Goal: Transaction & Acquisition: Purchase product/service

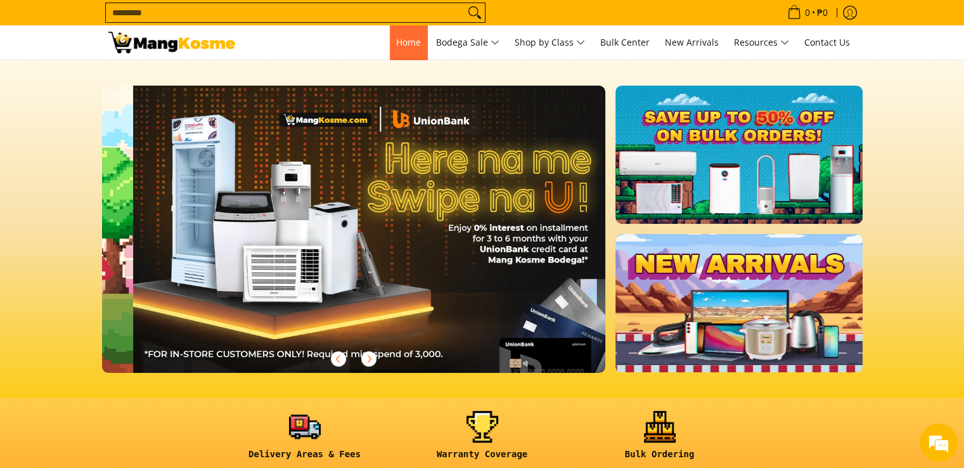
scroll to position [0, 504]
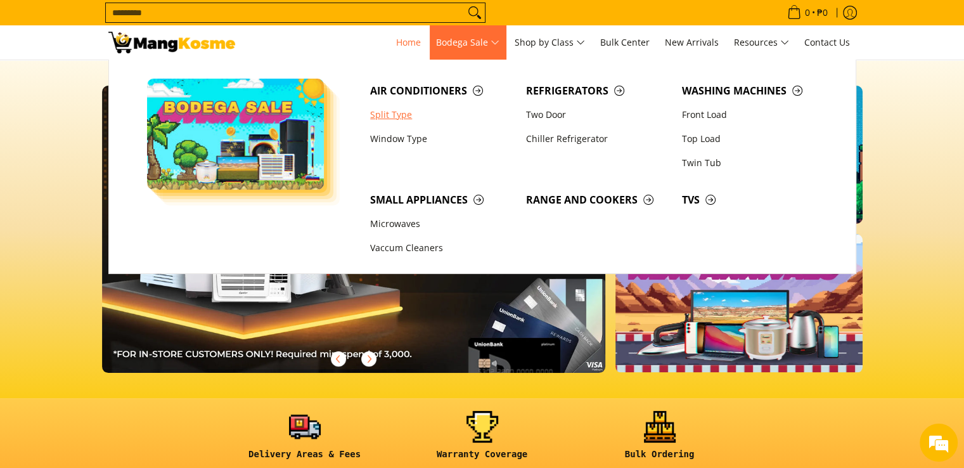
click at [382, 112] on link "Split Type" at bounding box center [442, 115] width 156 height 24
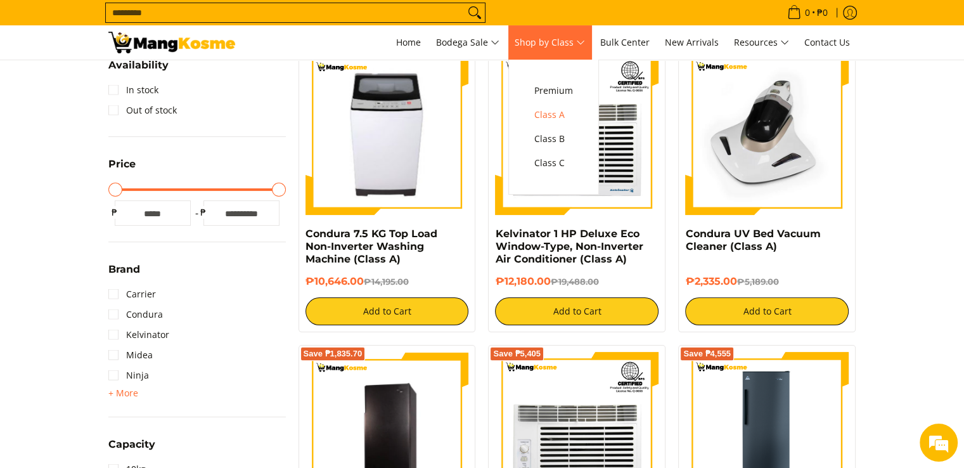
scroll to position [317, 0]
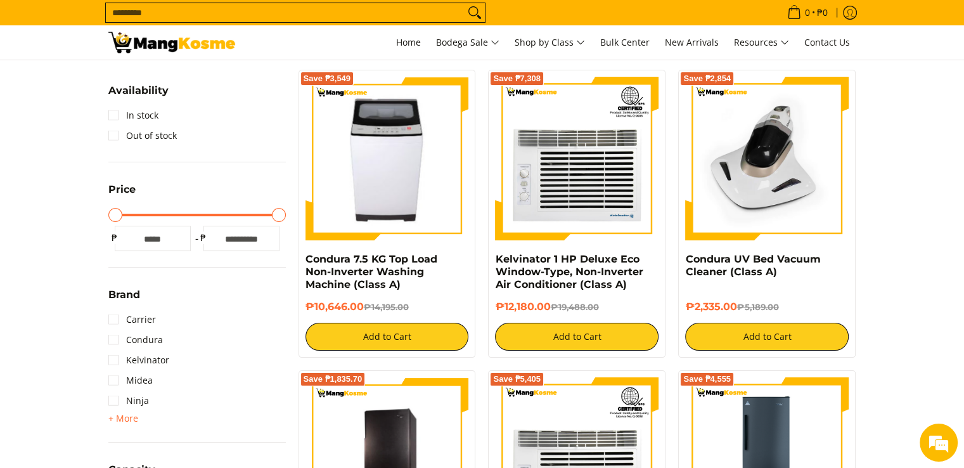
scroll to position [243, 0]
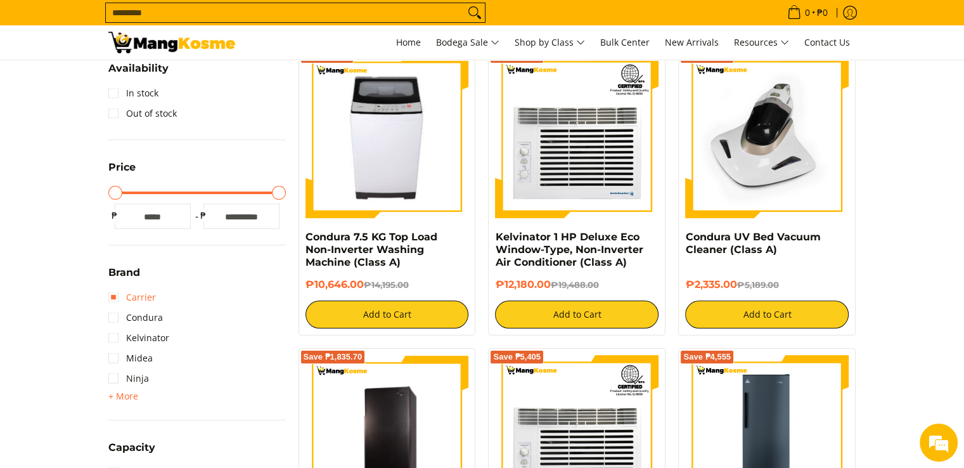
click at [117, 287] on link "Carrier" at bounding box center [132, 297] width 48 height 20
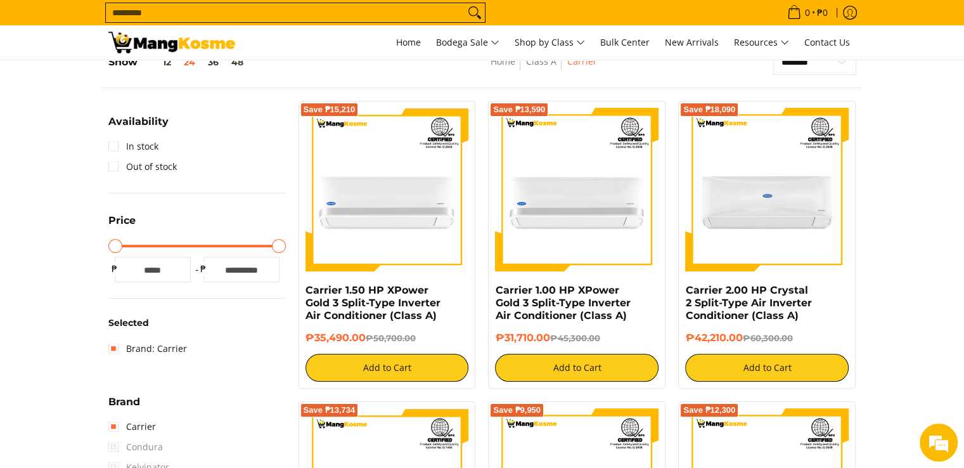
scroll to position [178, 0]
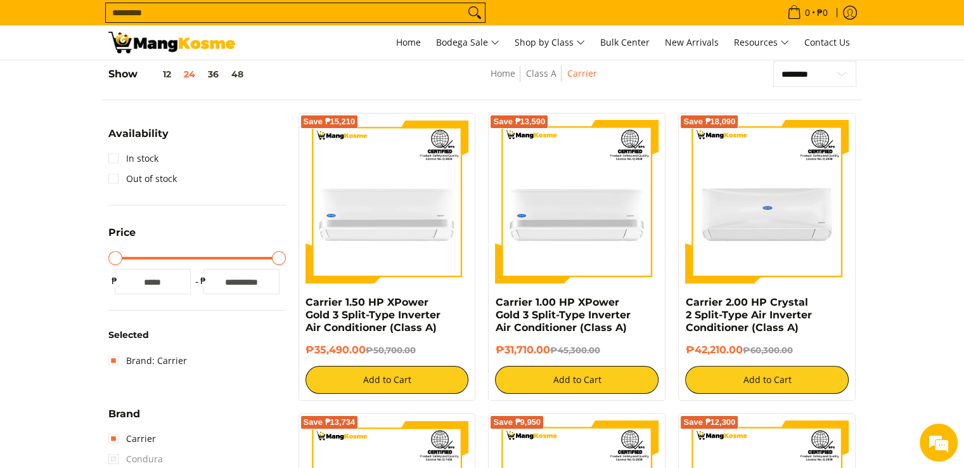
drag, startPoint x: 935, startPoint y: 65, endPoint x: 951, endPoint y: 76, distance: 18.6
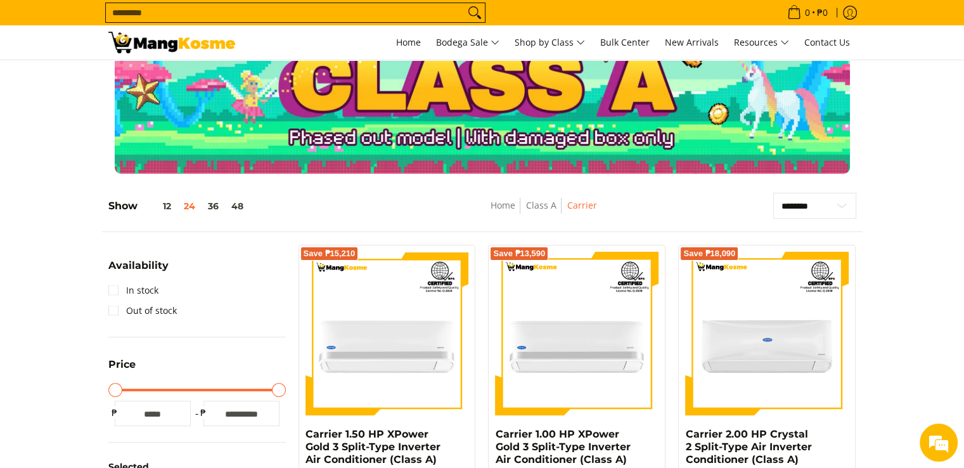
scroll to position [0, 0]
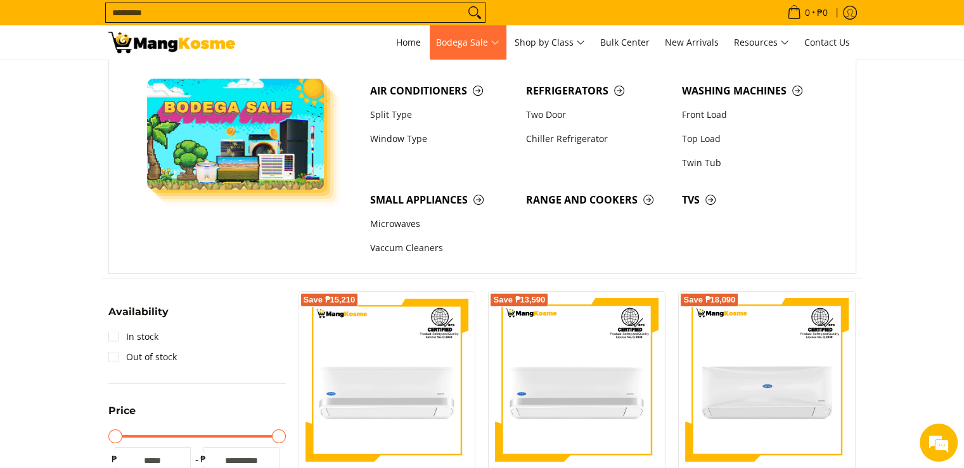
click at [506, 39] on link "Bodega Sale" at bounding box center [468, 42] width 76 height 34
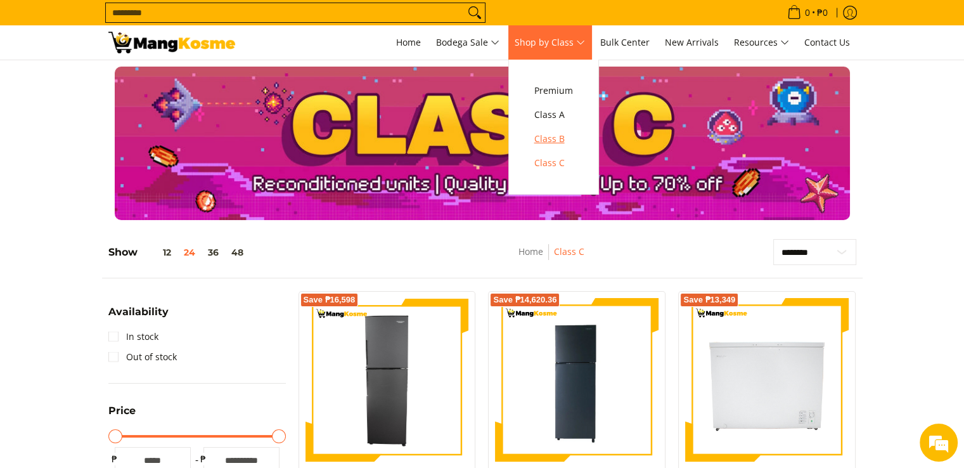
click at [565, 141] on span "Class B" at bounding box center [553, 139] width 39 height 16
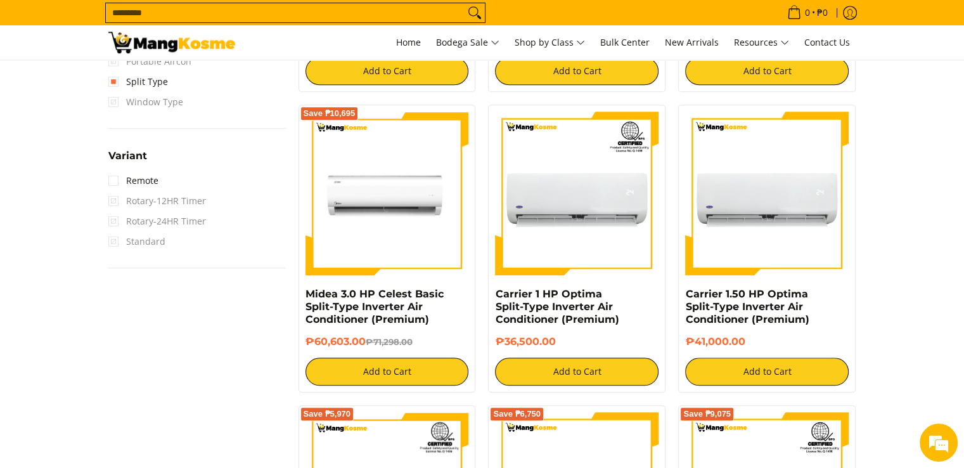
scroll to position [1106, 0]
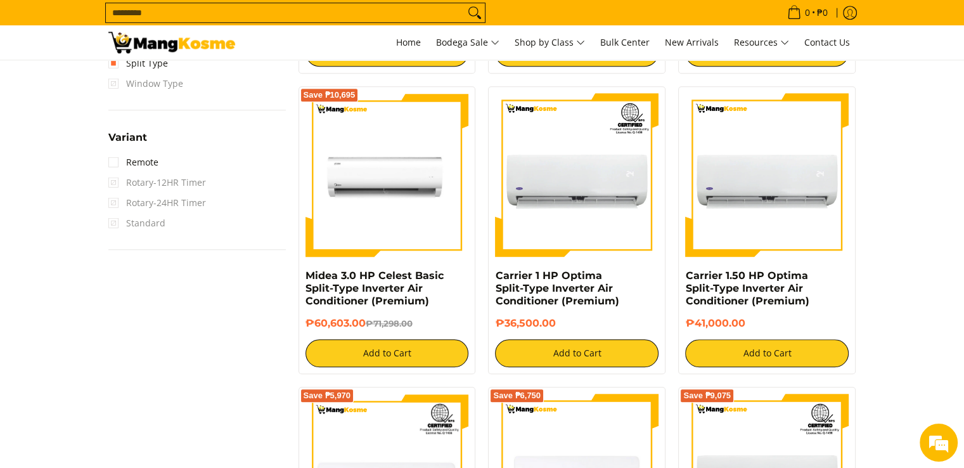
click at [112, 80] on span "Window Type" at bounding box center [145, 84] width 75 height 20
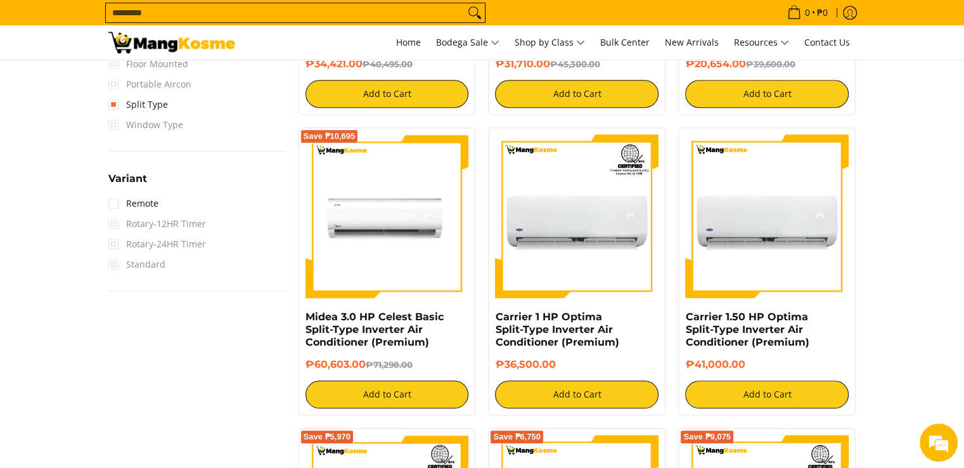
scroll to position [1042, 0]
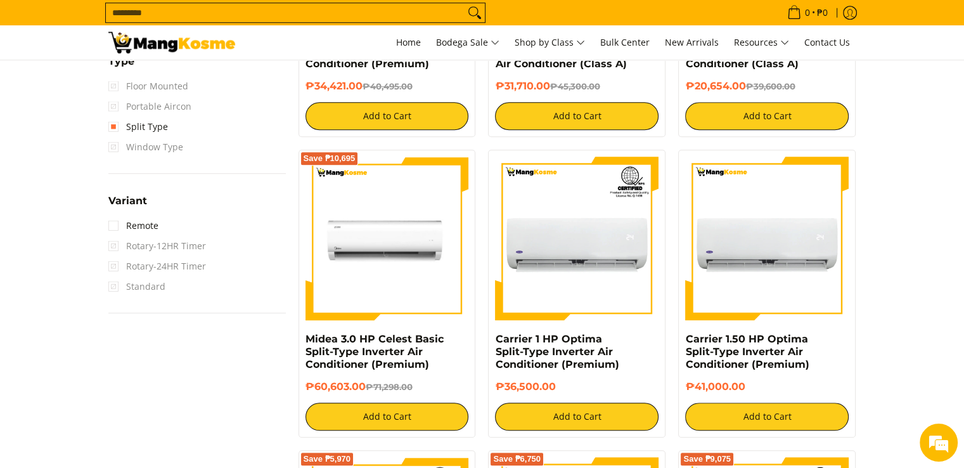
click at [113, 146] on span "Window Type" at bounding box center [145, 147] width 75 height 20
click at [111, 143] on span "Window Type" at bounding box center [145, 147] width 75 height 20
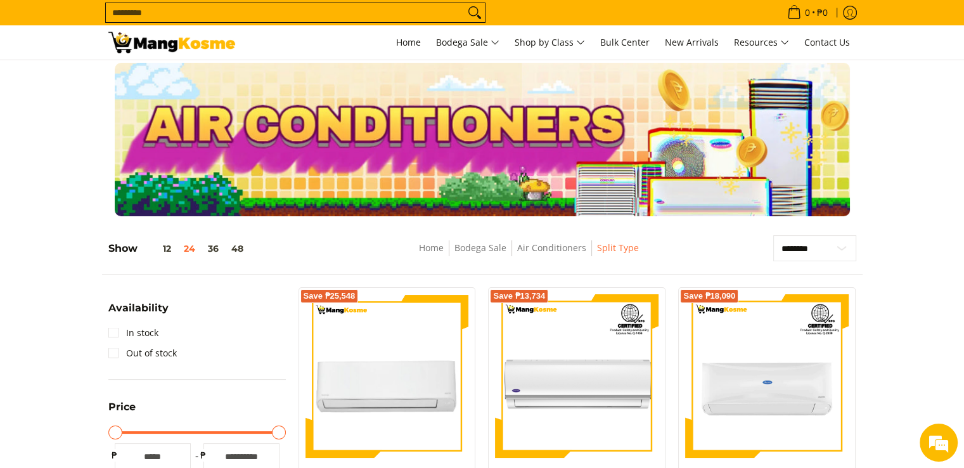
scroll to position [0, 0]
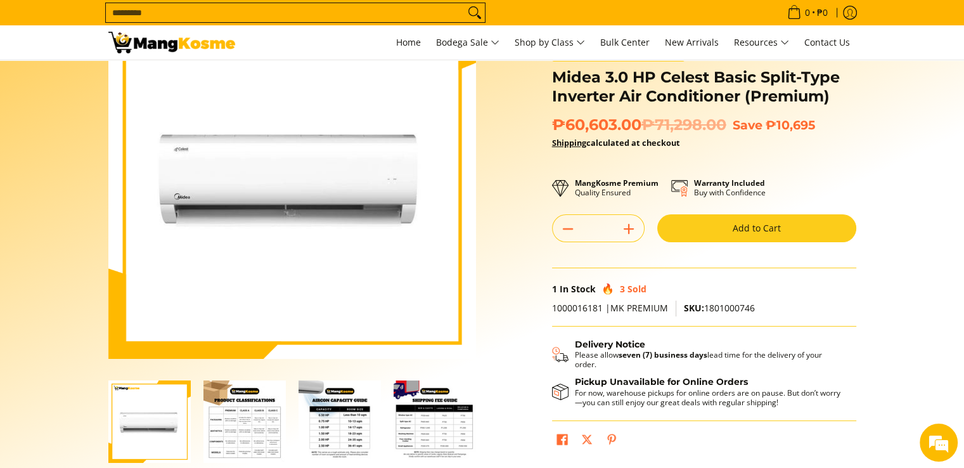
scroll to position [190, 0]
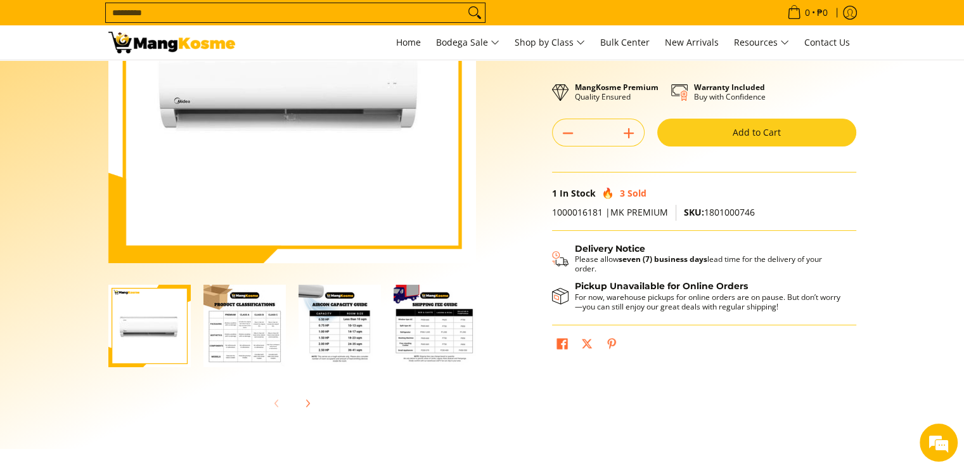
click at [315, 332] on img "Midea 3.0 HP Celest Basic Split-Type Inverter Air Conditioner (Premium)-3" at bounding box center [339, 326] width 82 height 82
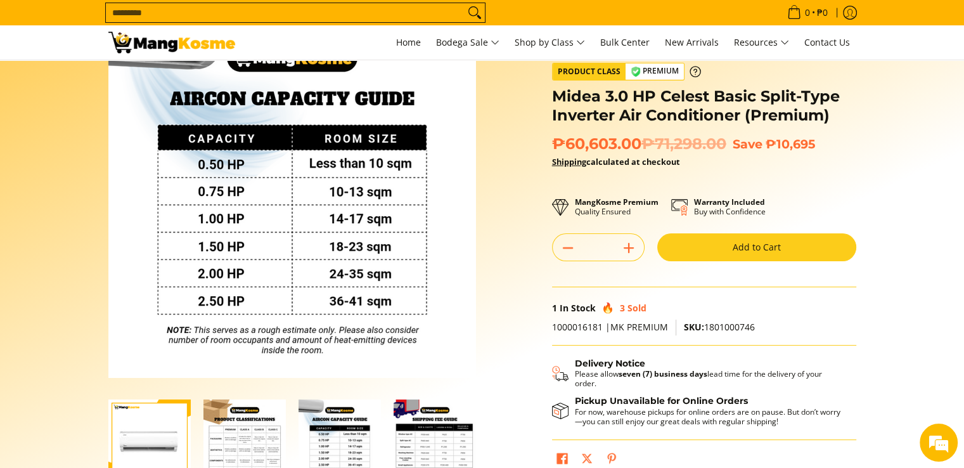
scroll to position [63, 0]
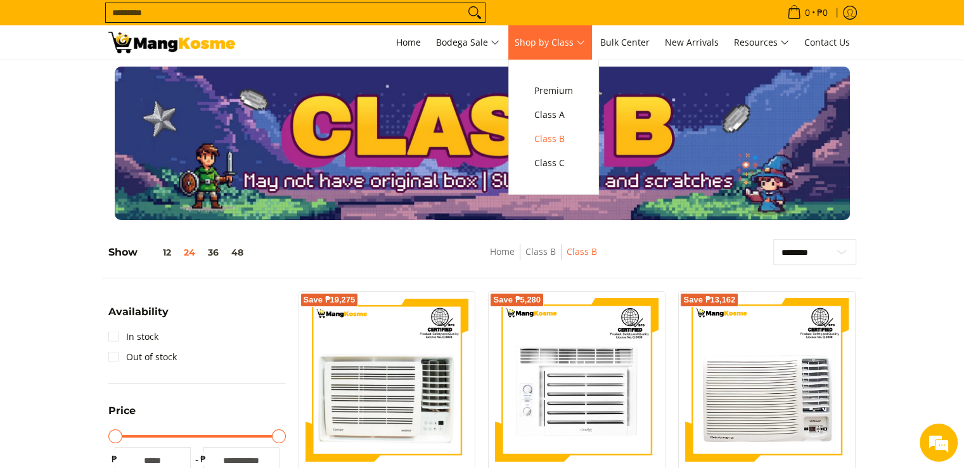
click at [567, 51] on link "Shop by Class" at bounding box center [549, 42] width 83 height 34
click at [561, 114] on span "Class A" at bounding box center [553, 115] width 39 height 16
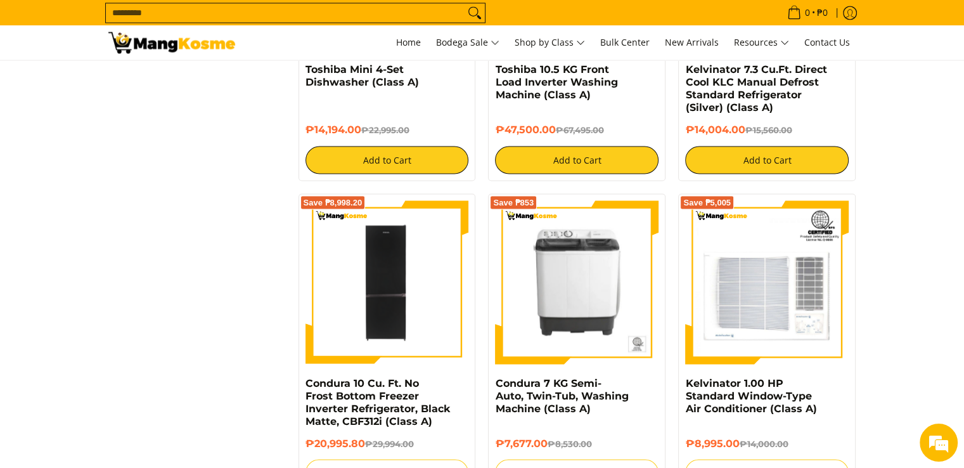
scroll to position [2155, 0]
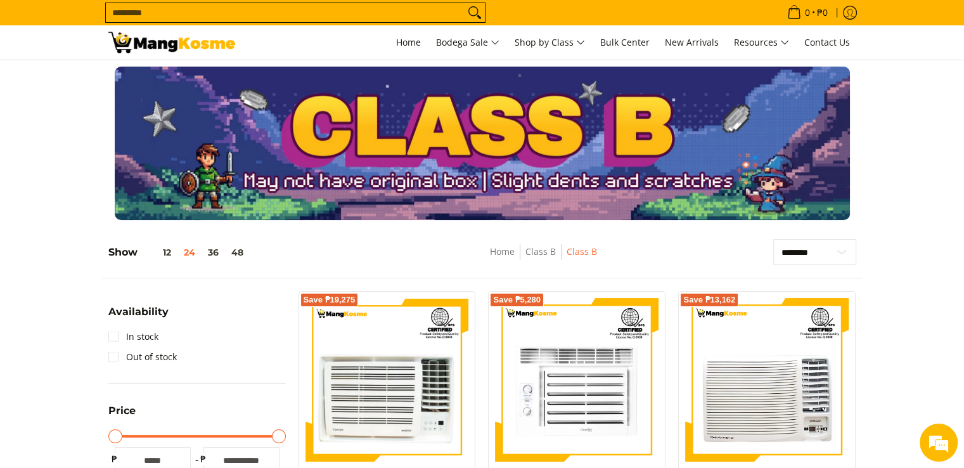
click at [383, 219] on section at bounding box center [482, 143] width 964 height 166
click at [41, 225] on section at bounding box center [482, 143] width 964 height 166
click at [238, 252] on button "48" at bounding box center [237, 252] width 25 height 10
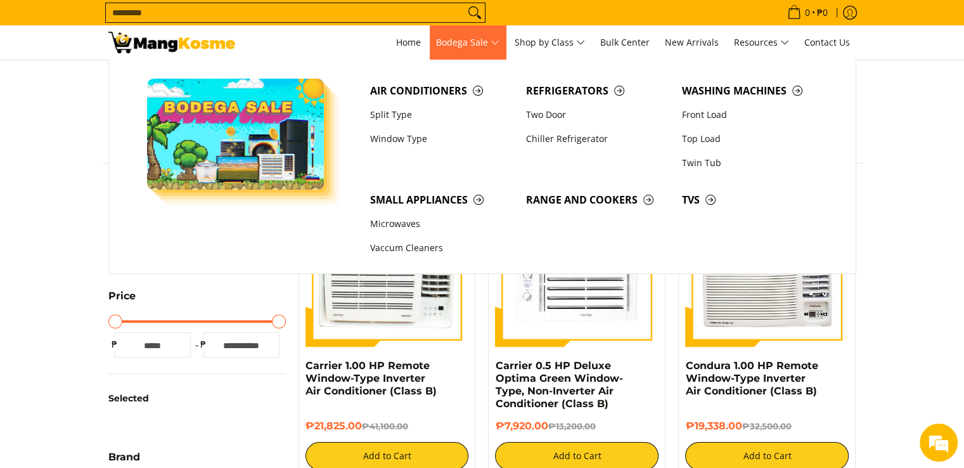
scroll to position [178, 0]
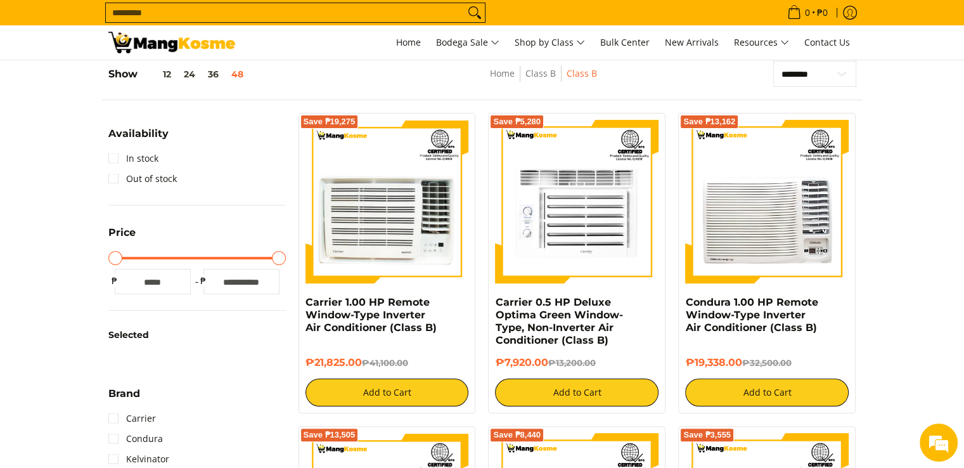
click at [643, 77] on nav "Home Class B Class B" at bounding box center [543, 80] width 278 height 29
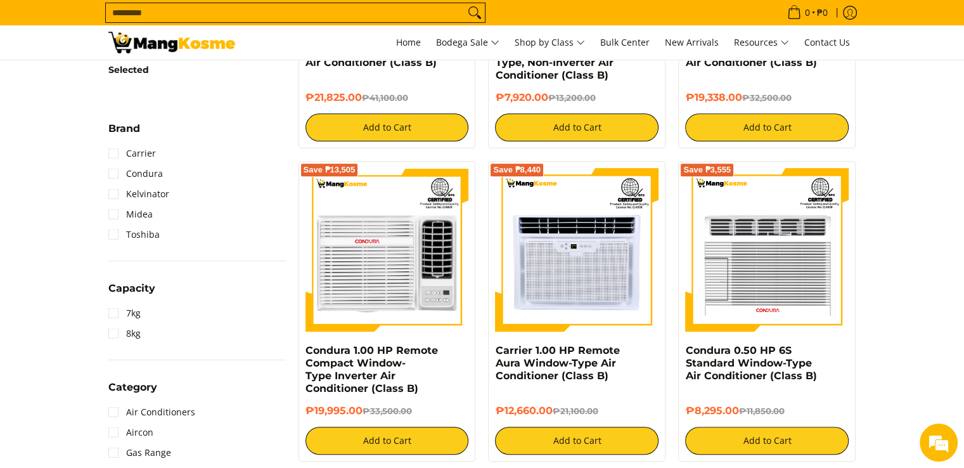
scroll to position [0, 0]
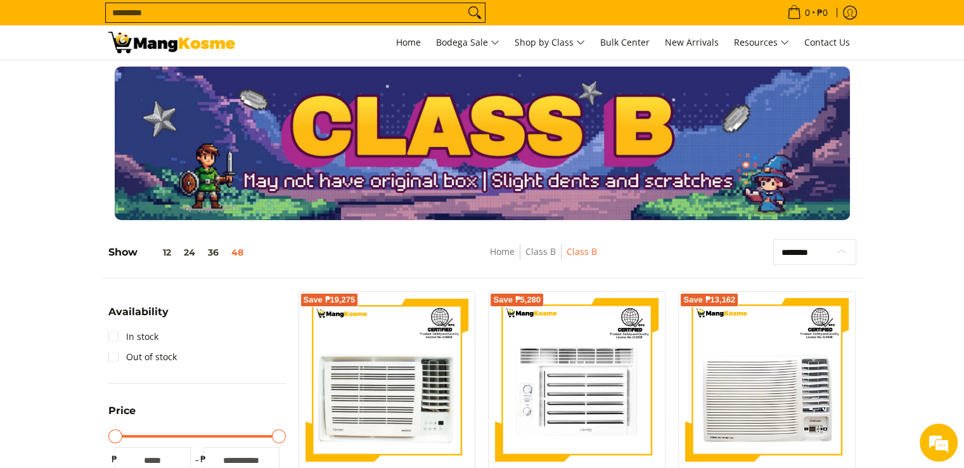
click at [840, 243] on select "**********" at bounding box center [814, 252] width 83 height 27
select select "**********"
click at [773, 239] on select "**********" at bounding box center [814, 252] width 83 height 27
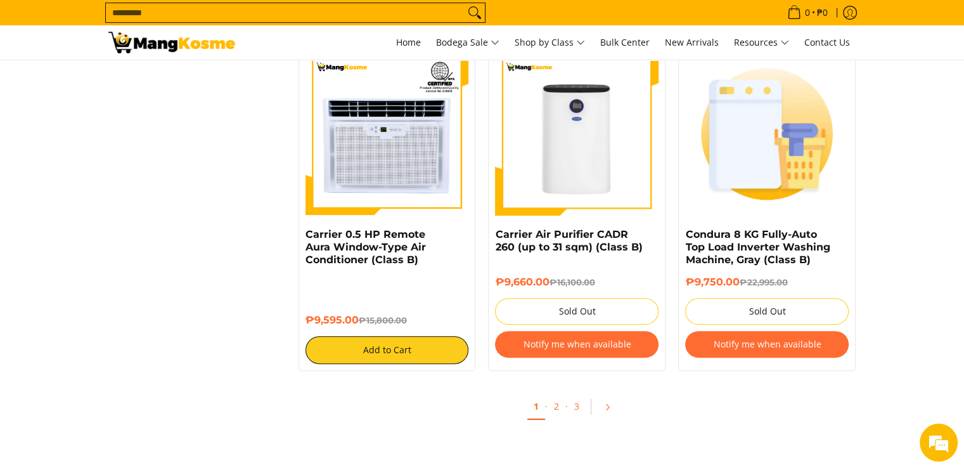
scroll to position [5275, 0]
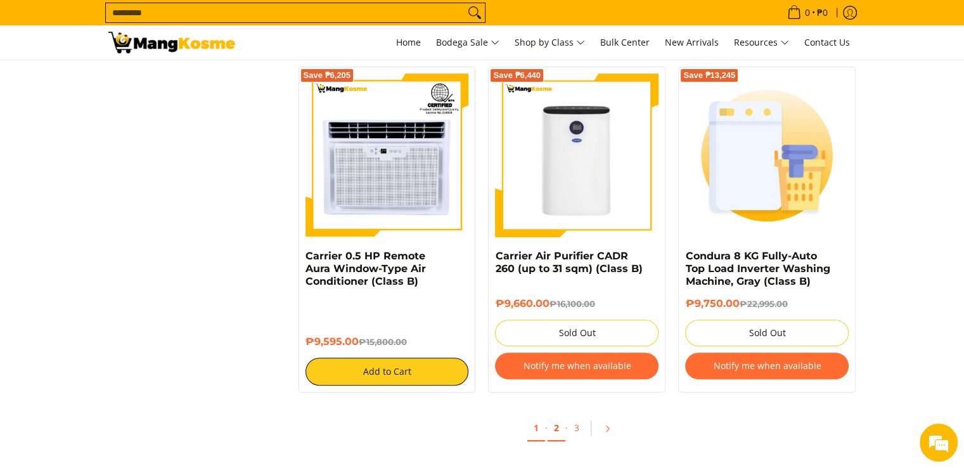
click at [560, 421] on link "2" at bounding box center [557, 428] width 18 height 26
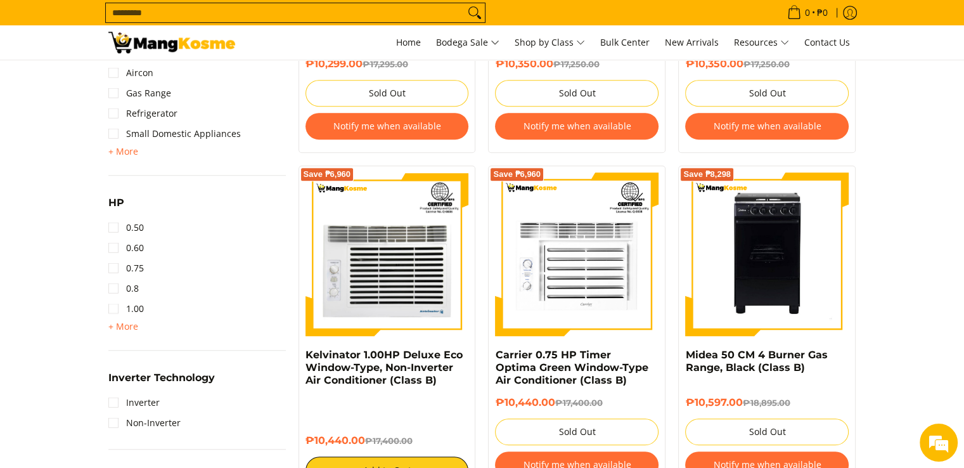
scroll to position [809, 0]
